Goal: Information Seeking & Learning: Find specific fact

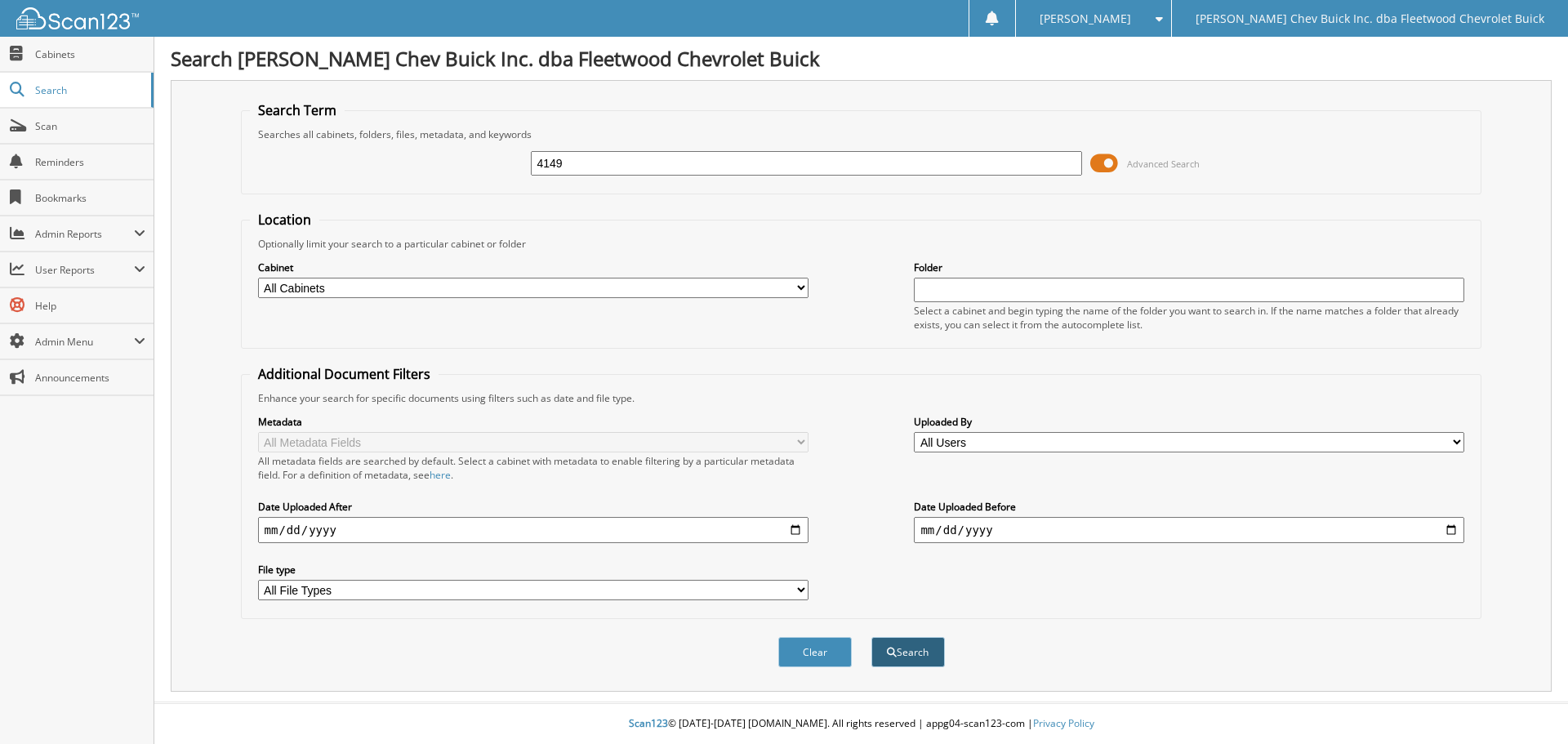
type input "4149"
click at [908, 655] on button "Search" at bounding box center [908, 652] width 74 height 30
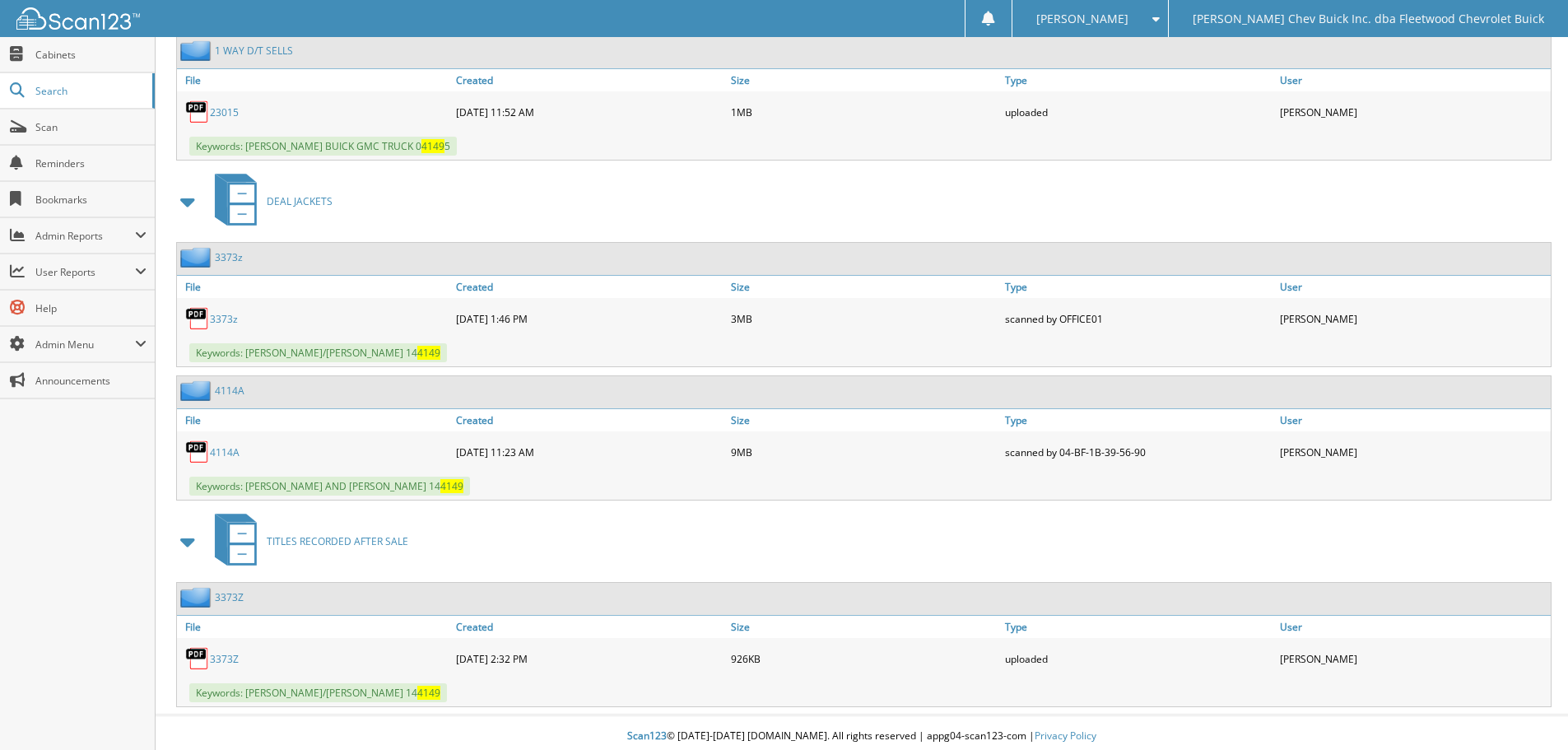
scroll to position [9529, 0]
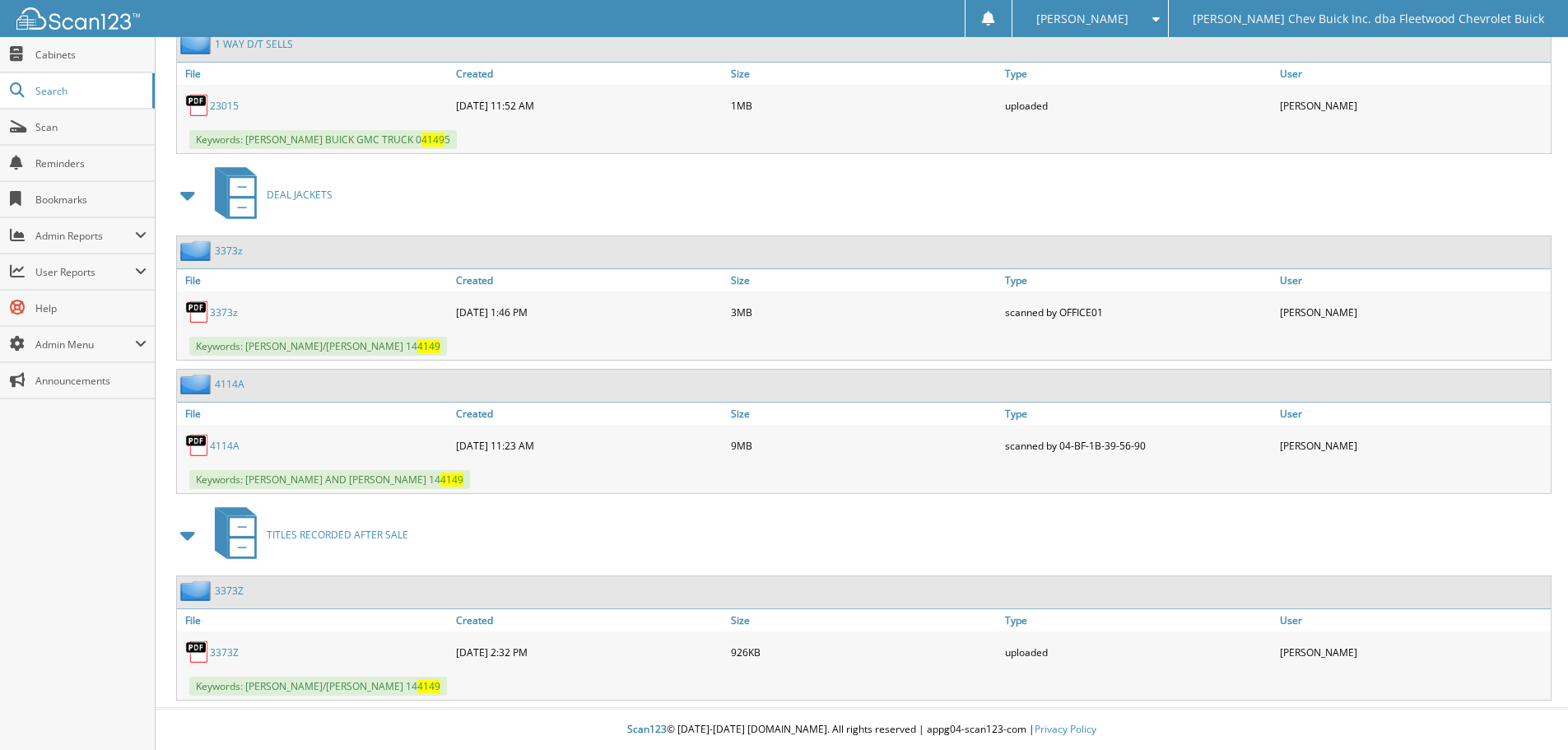
click at [93, 19] on img at bounding box center [78, 19] width 123 height 22
